Goal: Transaction & Acquisition: Purchase product/service

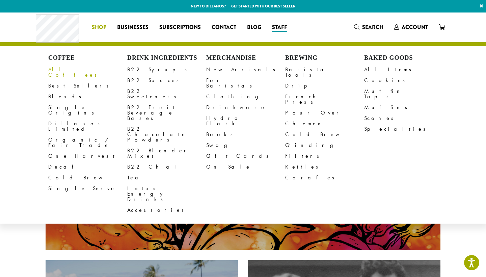
click at [67, 70] on link "All Coffees" at bounding box center [87, 72] width 79 height 16
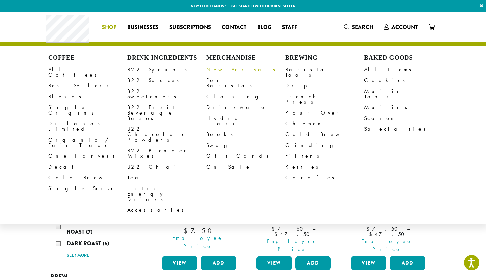
click at [226, 69] on link "New Arrivals" at bounding box center [245, 69] width 79 height 11
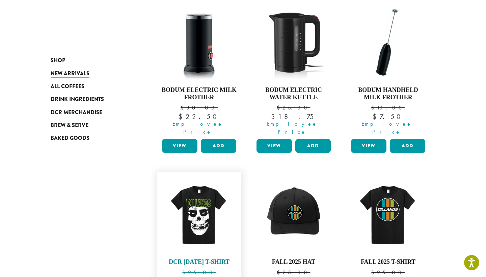
scroll to position [109, 0]
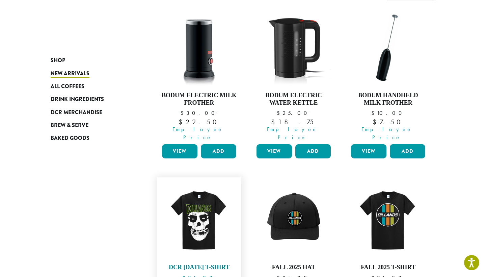
click at [221, 216] on img at bounding box center [199, 219] width 78 height 78
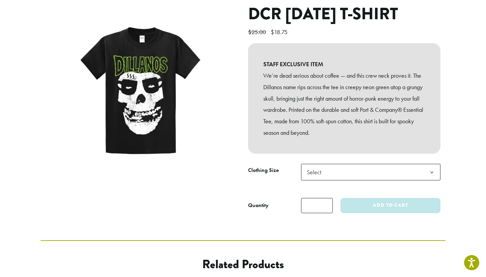
click at [396, 180] on span "Select" at bounding box center [370, 172] width 139 height 17
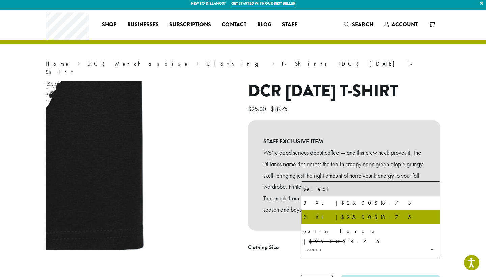
scroll to position [13, 0]
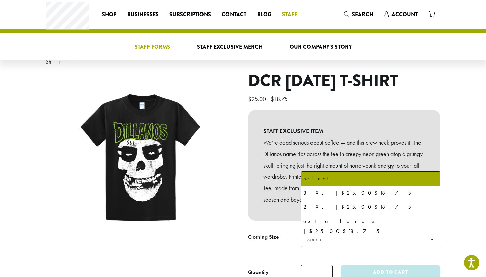
click at [164, 46] on span "Staff Forms" at bounding box center [152, 47] width 35 height 8
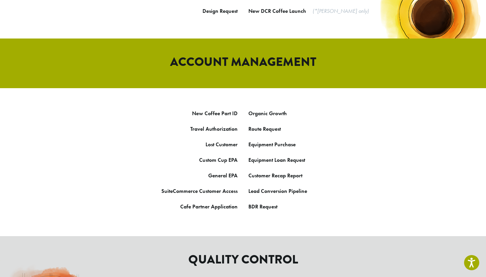
scroll to position [332, 0]
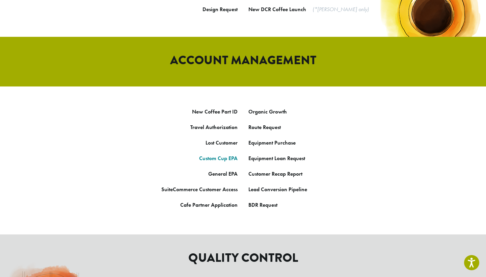
click at [226, 154] on link "Custom Cup EPA" at bounding box center [218, 157] width 38 height 7
